Goal: Task Accomplishment & Management: Use online tool/utility

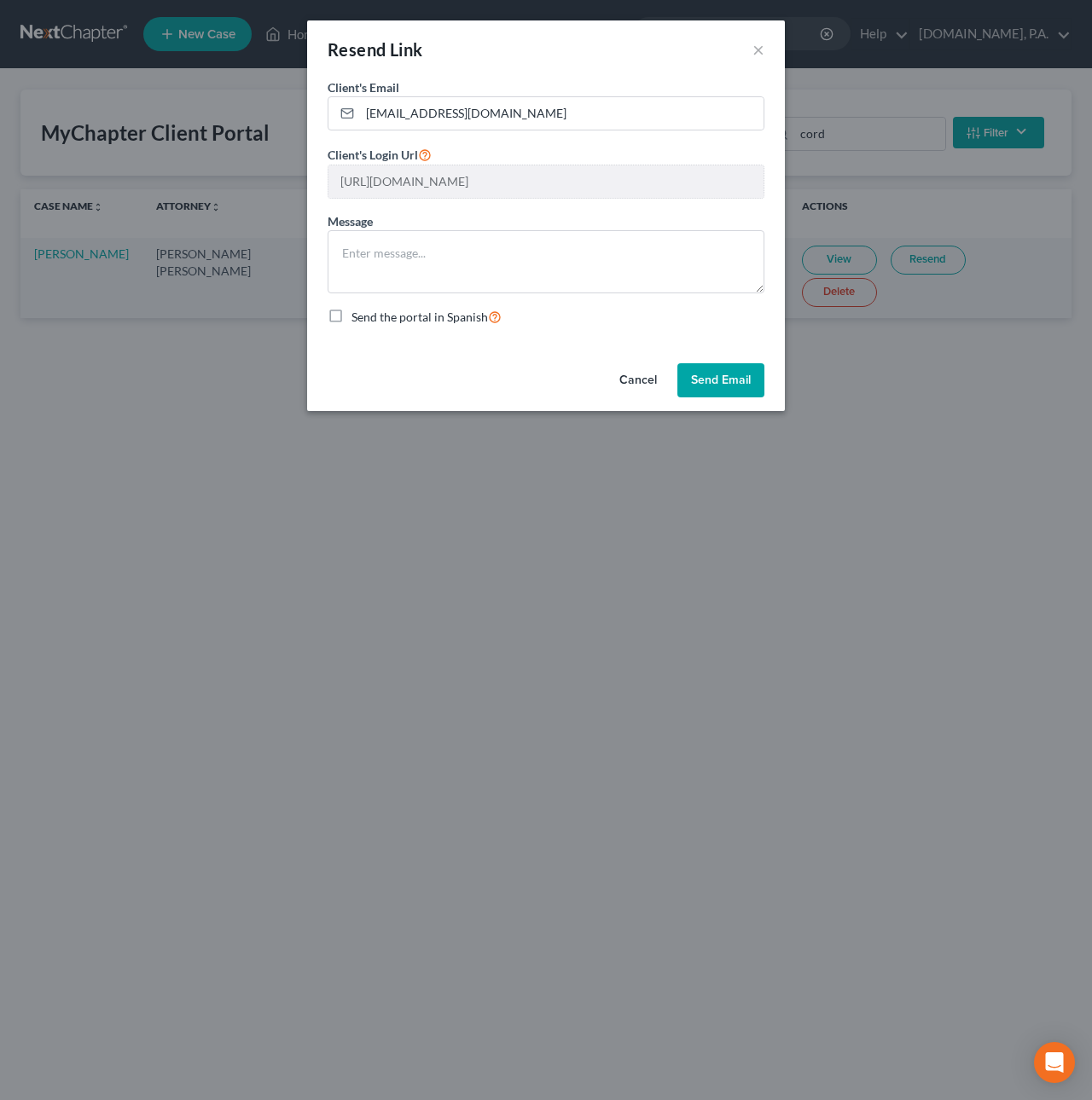
click at [644, 382] on button "Cancel" at bounding box center [638, 380] width 65 height 34
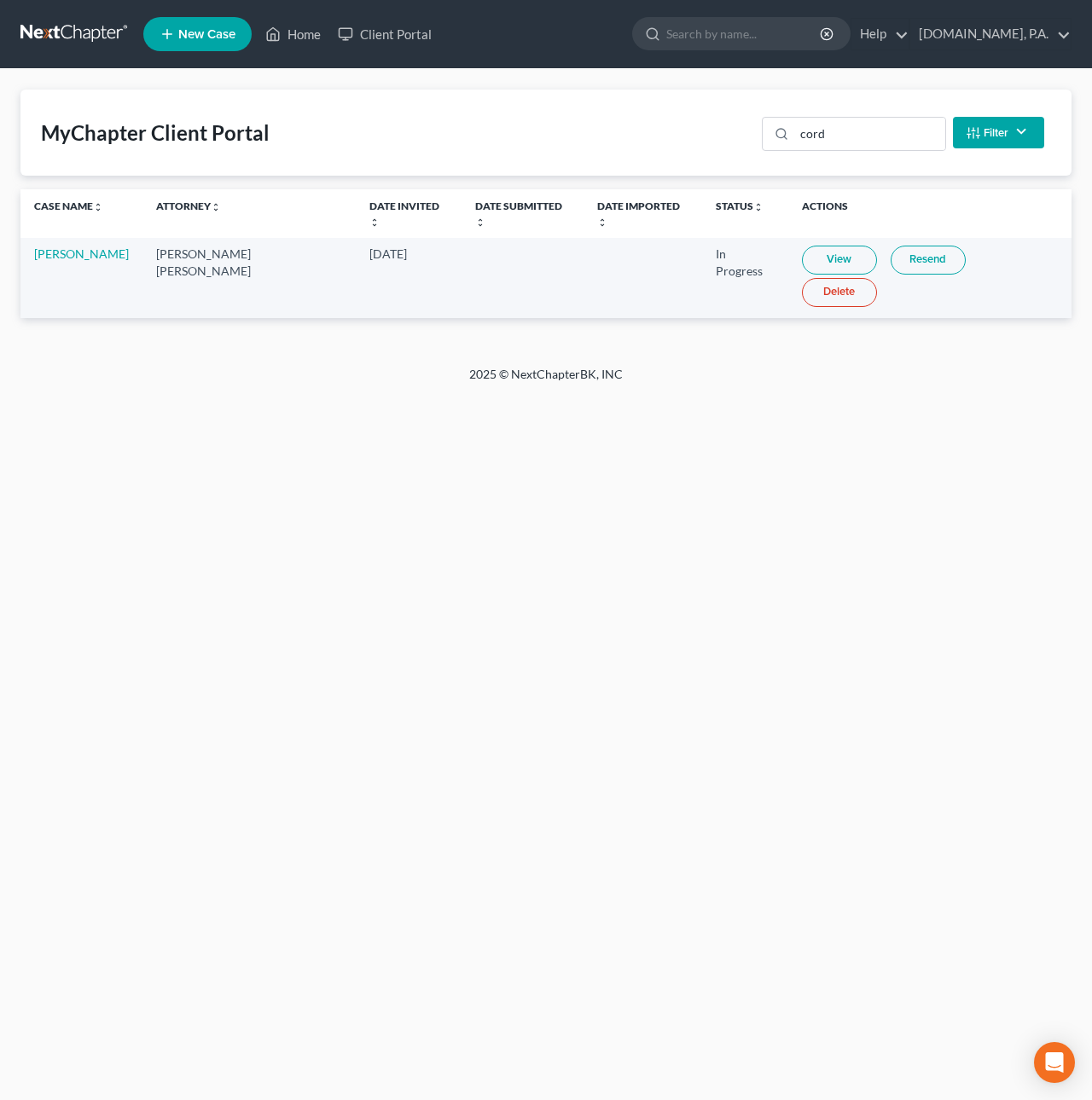
click at [98, 30] on link at bounding box center [74, 33] width 109 height 30
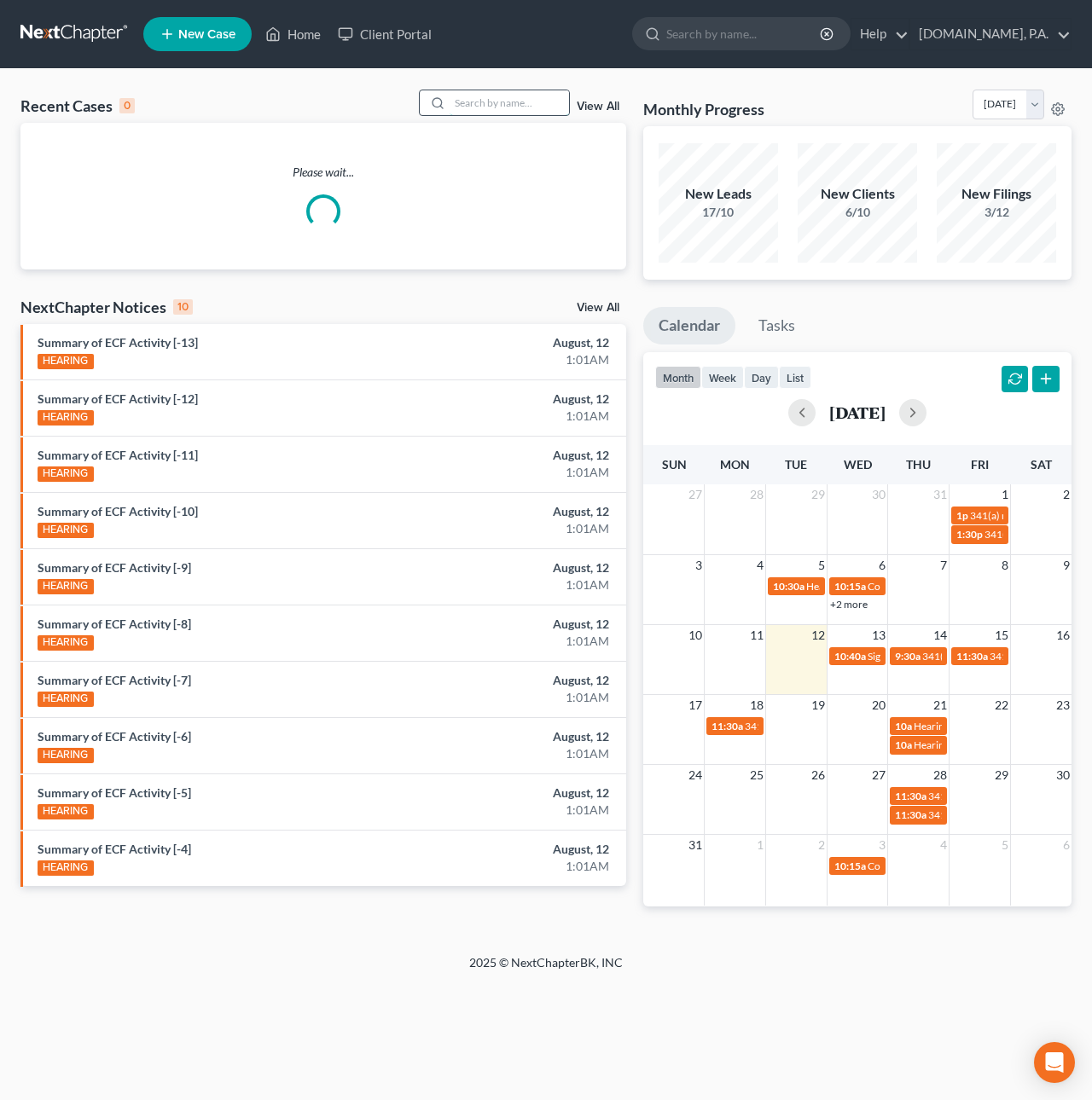
click at [475, 106] on input "search" at bounding box center [510, 102] width 120 height 25
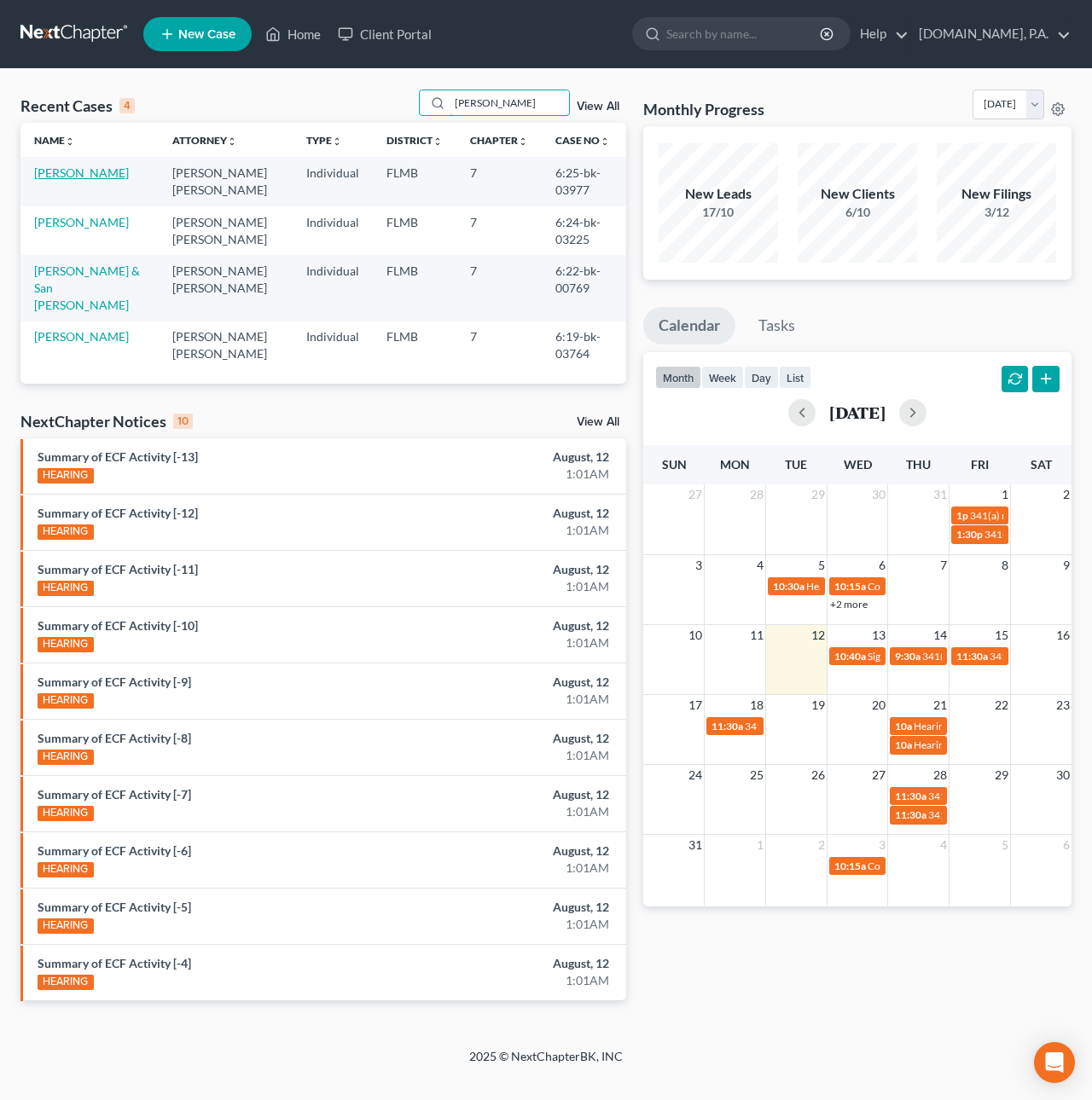
type input "[PERSON_NAME]"
click at [102, 174] on link "[PERSON_NAME]" at bounding box center [81, 173] width 95 height 15
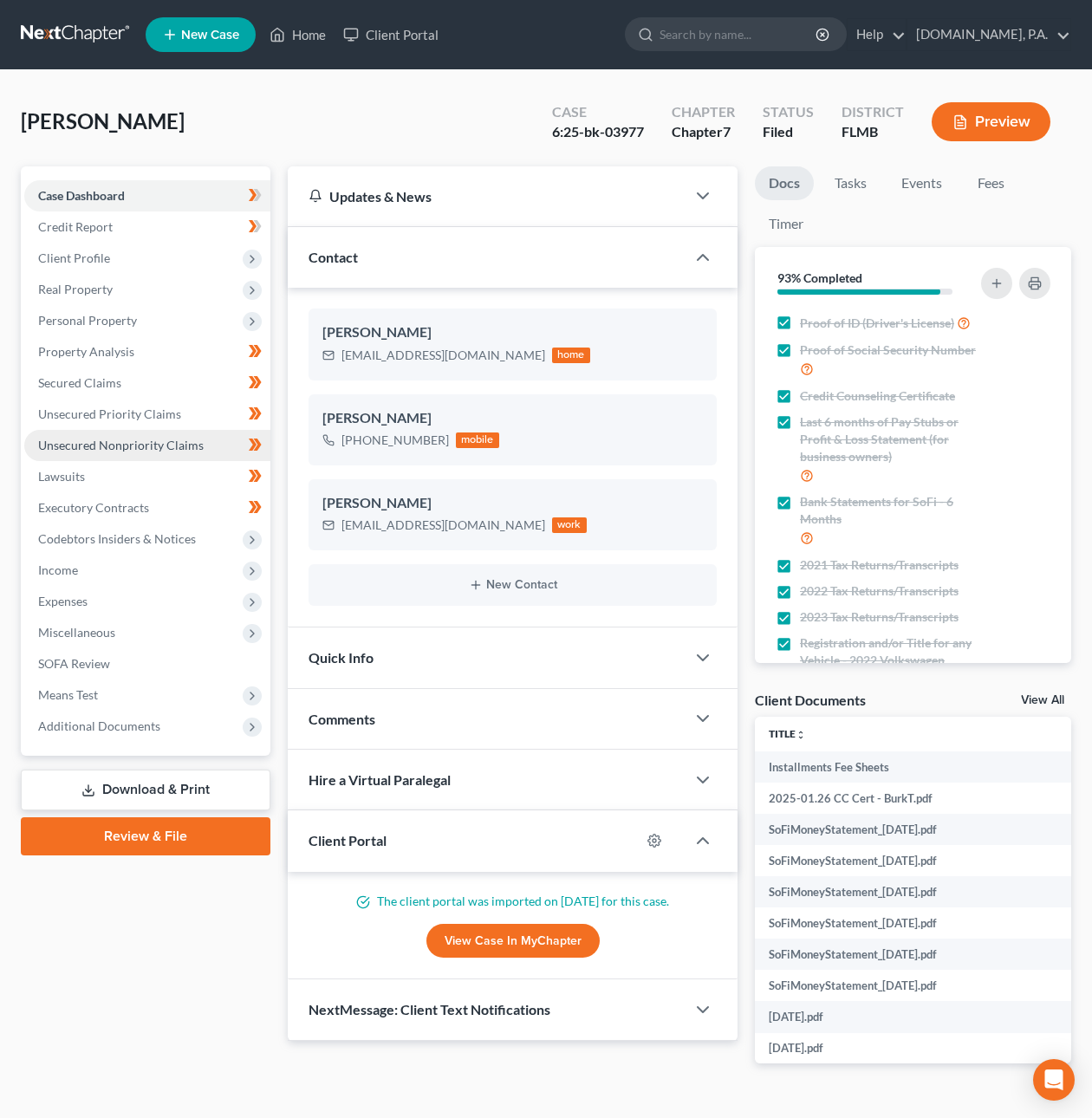
click at [81, 444] on span "Unsecured Nonpriority Claims" at bounding box center [121, 444] width 165 height 15
